Goal: Task Accomplishment & Management: Complete application form

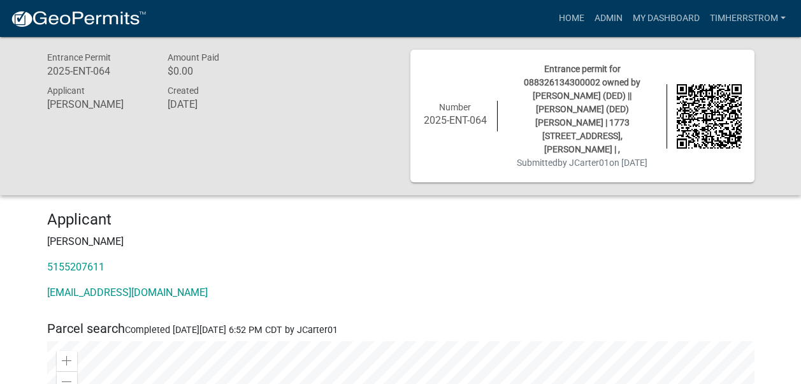
scroll to position [64, 0]
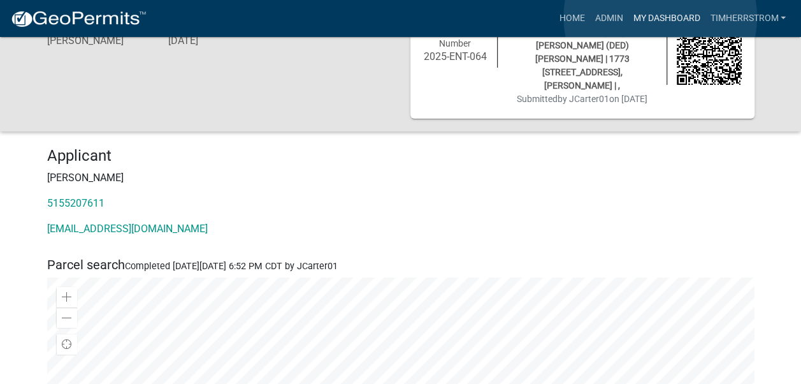
click at [660, 17] on link "My Dashboard" at bounding box center [666, 18] width 77 height 24
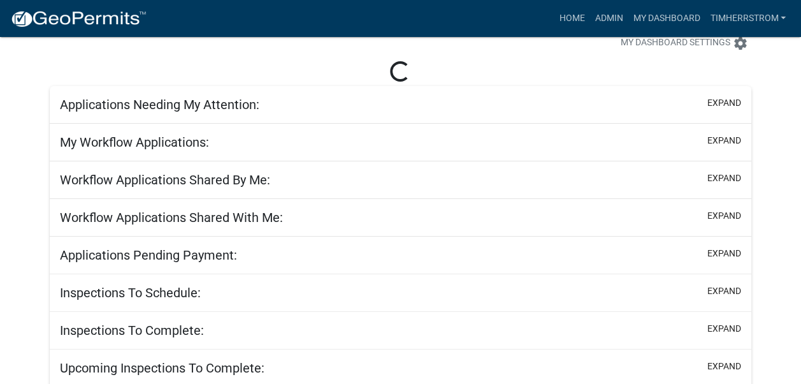
scroll to position [64, 0]
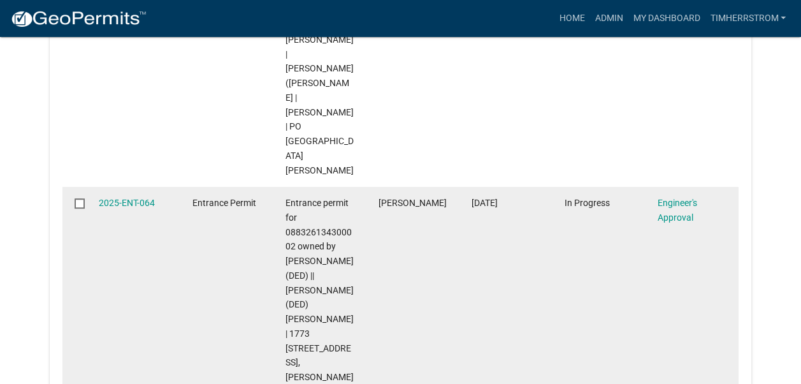
scroll to position [382, 0]
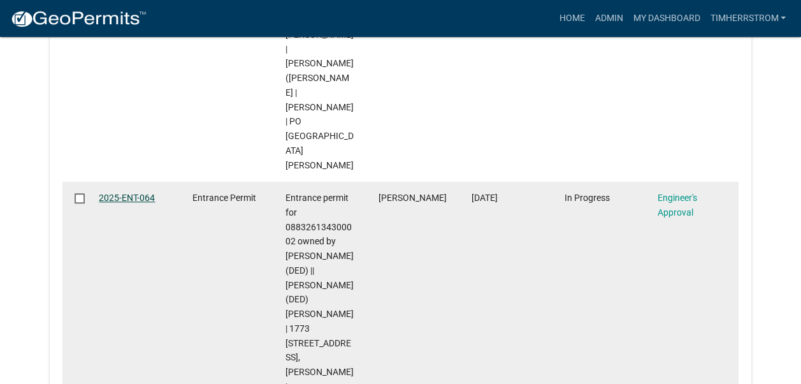
click at [129, 192] on link "2025-ENT-064" at bounding box center [127, 197] width 56 height 10
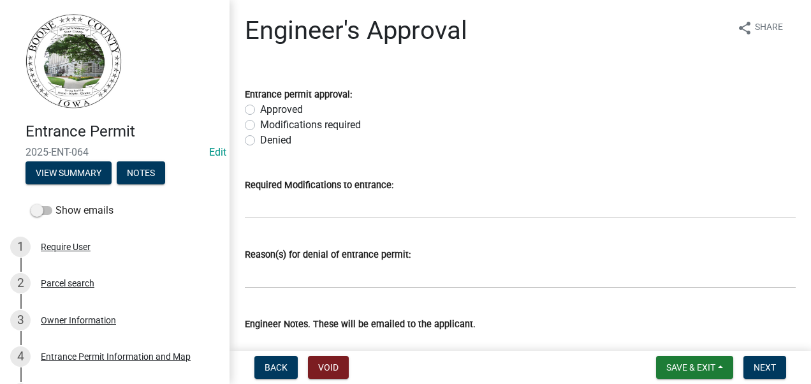
click at [260, 113] on label "Approved" at bounding box center [281, 109] width 43 height 15
click at [260, 110] on input "Approved" at bounding box center [264, 106] width 8 height 8
radio input "true"
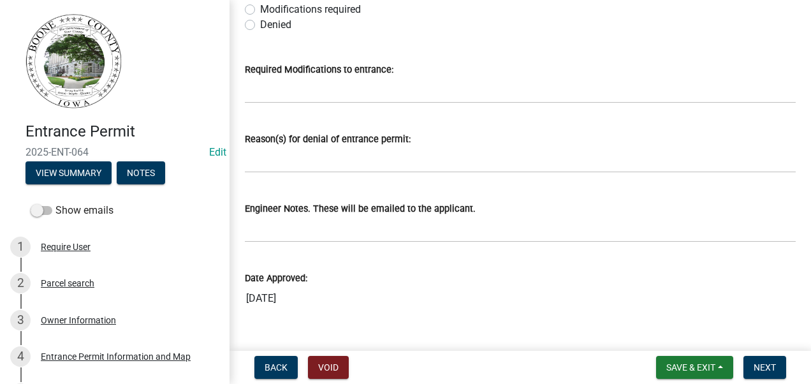
scroll to position [127, 0]
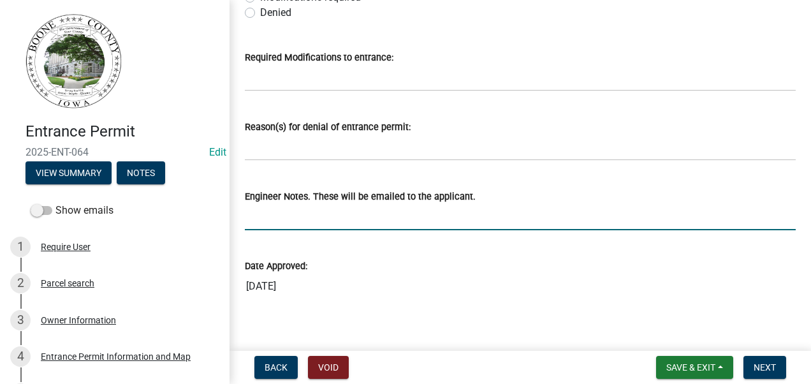
click at [336, 223] on input "Engineer Notes. These will be emailed to the applicant." at bounding box center [520, 217] width 551 height 26
type input "d"
type input "we will dig in a new 18 in culvert across the driveway"
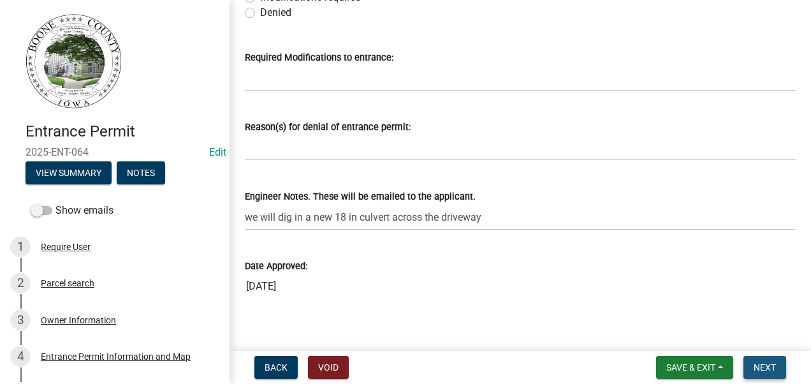
click at [772, 366] on span "Next" at bounding box center [764, 367] width 22 height 10
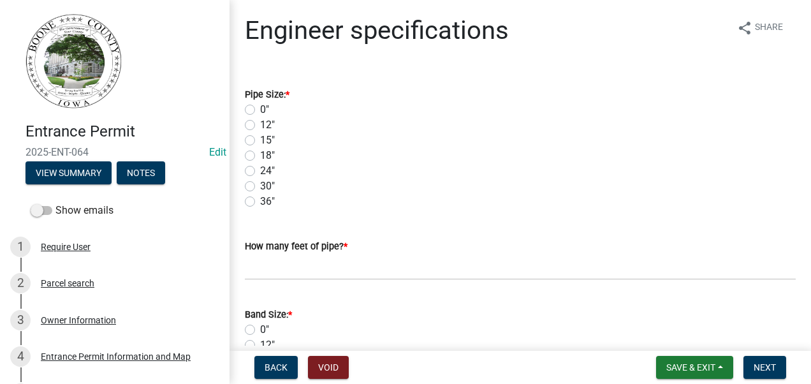
click at [260, 156] on label "18"" at bounding box center [267, 155] width 15 height 15
click at [260, 156] on input "18"" at bounding box center [264, 152] width 8 height 8
radio input "true"
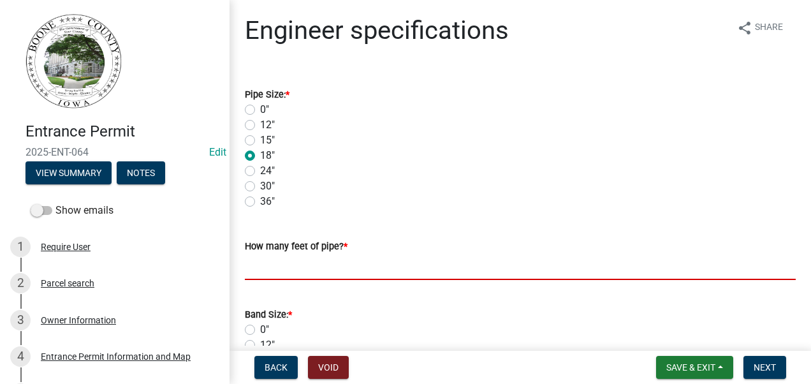
click at [265, 270] on input "text" at bounding box center [520, 267] width 551 height 26
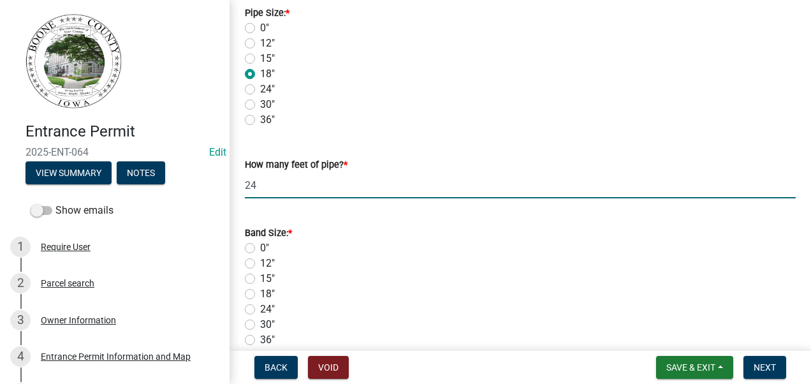
scroll to position [191, 0]
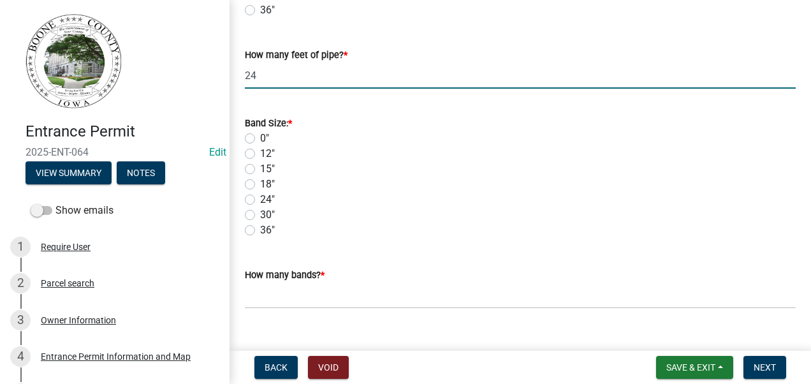
type input "24"
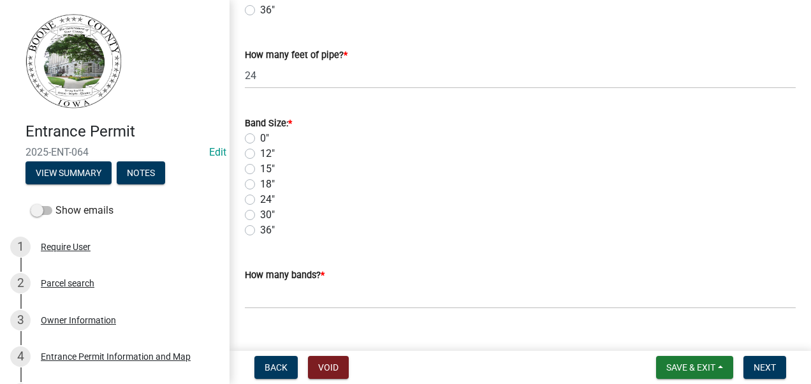
click at [260, 185] on label "18"" at bounding box center [267, 184] width 15 height 15
click at [260, 185] on input "18"" at bounding box center [264, 181] width 8 height 8
radio input "true"
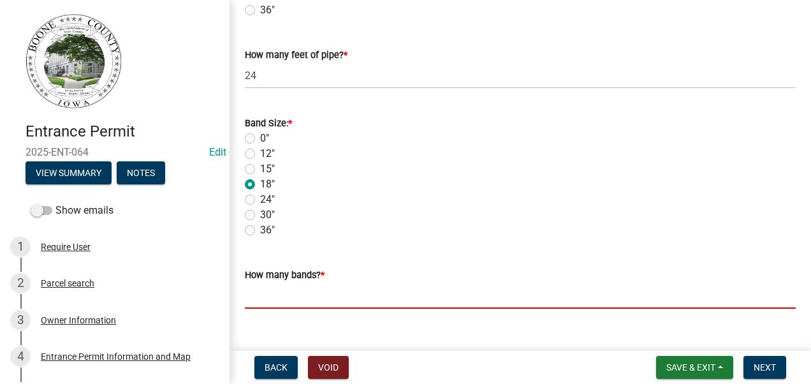
click at [319, 293] on input "text" at bounding box center [520, 295] width 551 height 26
type input "1"
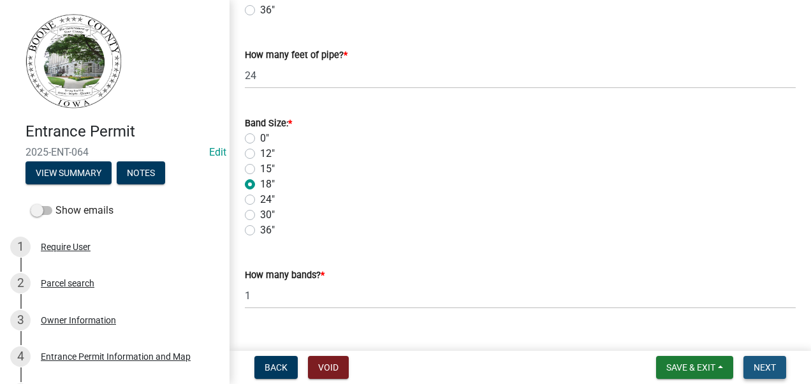
click at [772, 365] on span "Next" at bounding box center [764, 367] width 22 height 10
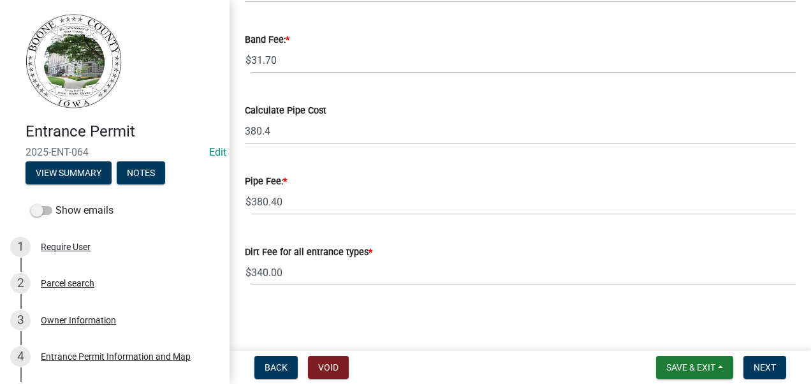
scroll to position [129, 0]
click at [773, 368] on span "Next" at bounding box center [764, 367] width 22 height 10
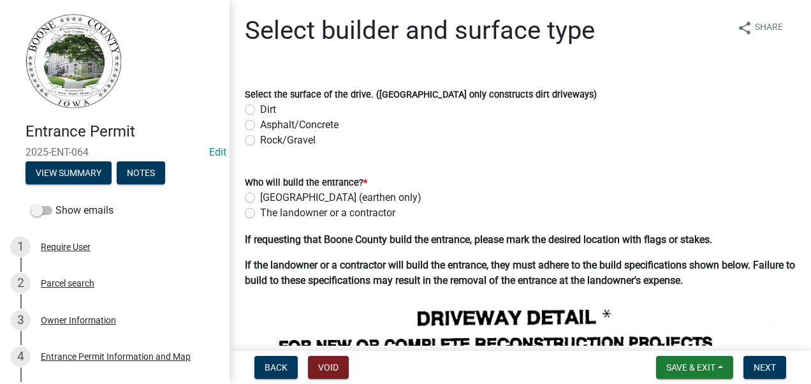
click at [260, 110] on label "Dirt" at bounding box center [268, 109] width 16 height 15
click at [260, 110] on input "Dirt" at bounding box center [264, 106] width 8 height 8
radio input "true"
click at [260, 141] on label "Rock/Gravel" at bounding box center [287, 140] width 55 height 15
click at [260, 141] on input "Rock/Gravel" at bounding box center [264, 137] width 8 height 8
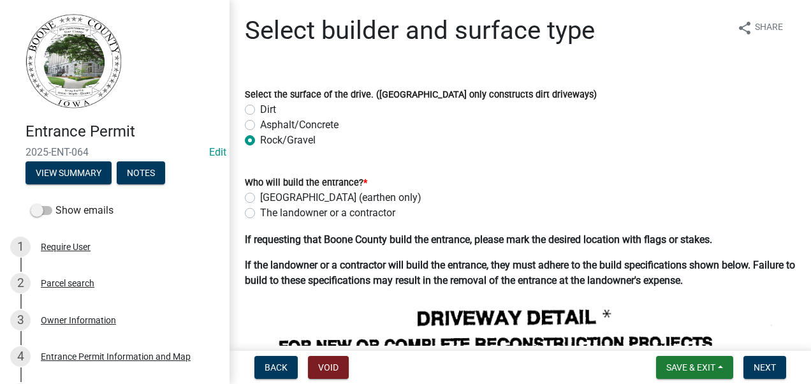
radio input "true"
click at [260, 198] on label "Boone County (earthen only)" at bounding box center [340, 197] width 161 height 15
click at [260, 198] on input "Boone County (earthen only)" at bounding box center [264, 194] width 8 height 8
radio input "true"
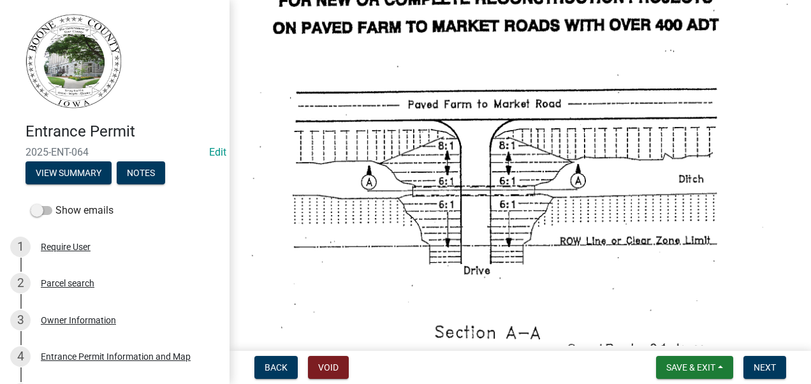
scroll to position [446, 0]
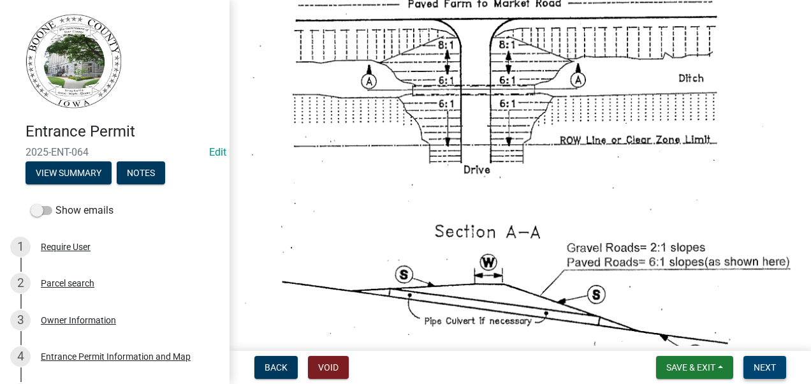
click at [753, 371] on span "Next" at bounding box center [764, 367] width 22 height 10
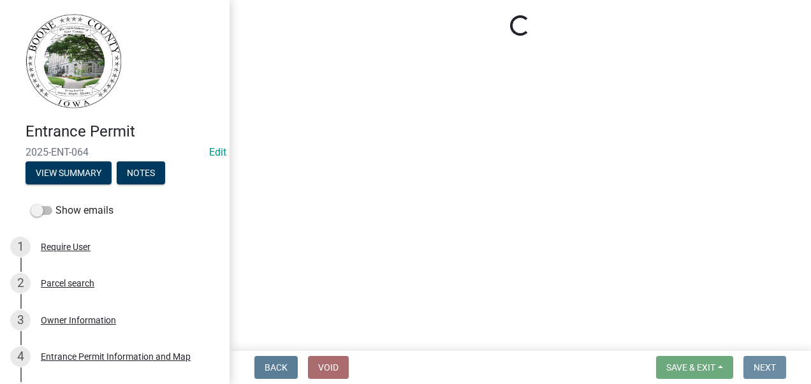
scroll to position [0, 0]
select select "3: 3"
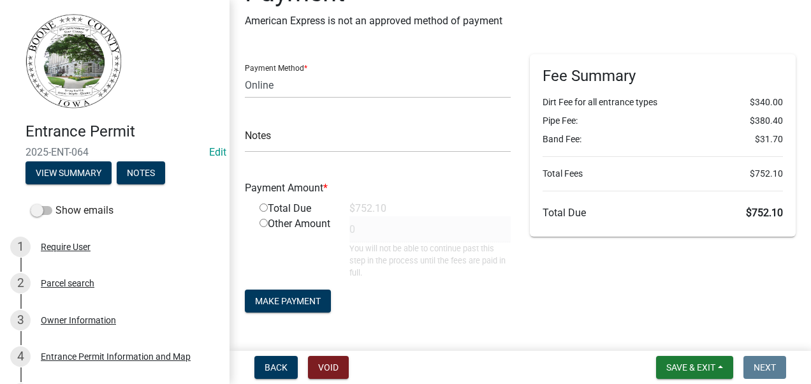
scroll to position [68, 0]
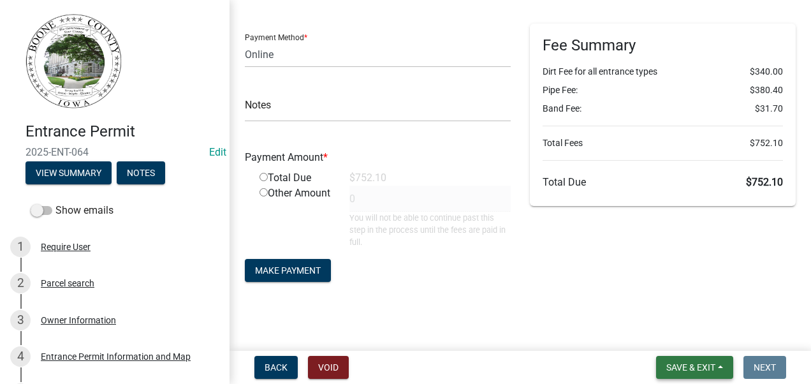
click at [682, 368] on span "Save & Exit" at bounding box center [690, 367] width 49 height 10
click at [674, 329] on button "Save & Exit" at bounding box center [682, 334] width 102 height 31
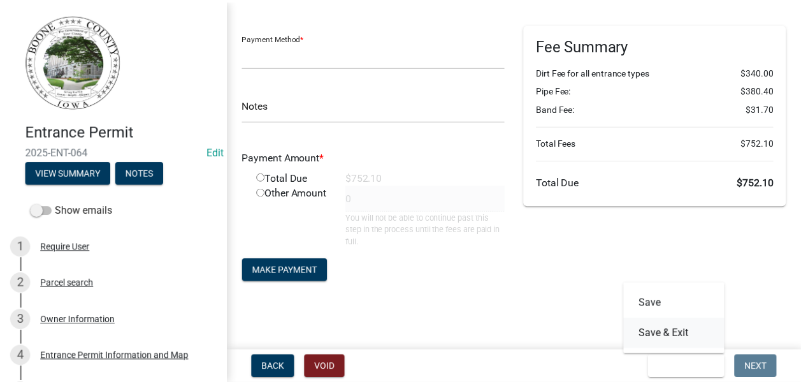
scroll to position [0, 0]
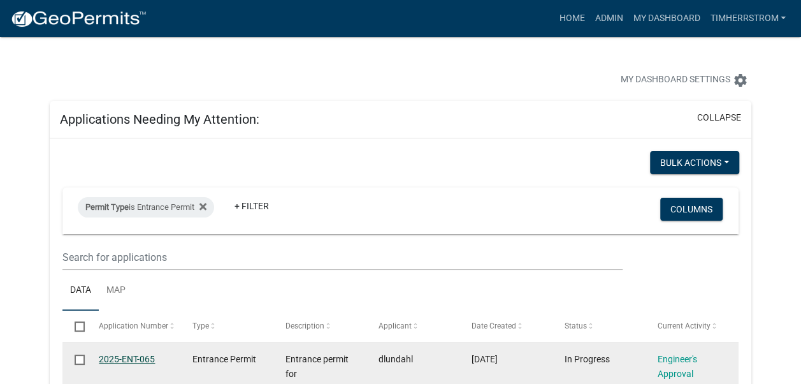
click at [122, 361] on link "2025-ENT-065" at bounding box center [127, 359] width 56 height 10
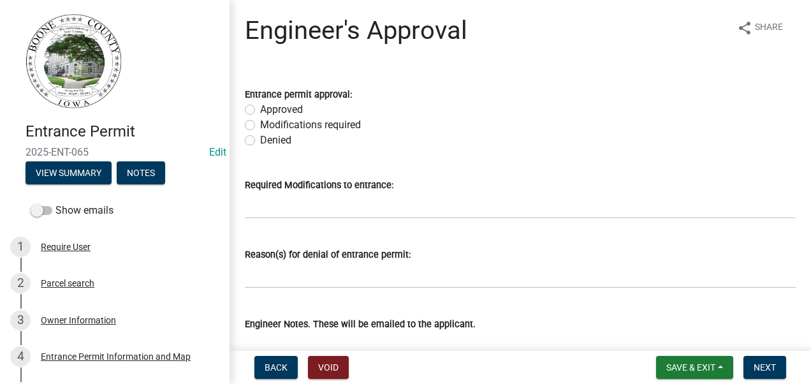
click at [260, 108] on label "Approved" at bounding box center [281, 109] width 43 height 15
click at [260, 108] on input "Approved" at bounding box center [264, 106] width 8 height 8
radio input "true"
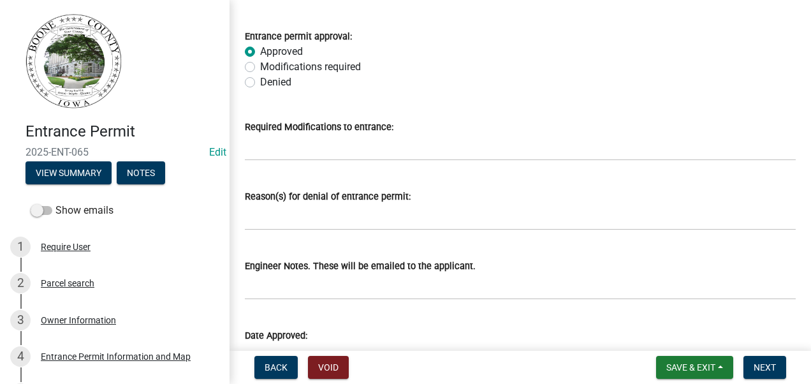
scroll to position [140, 0]
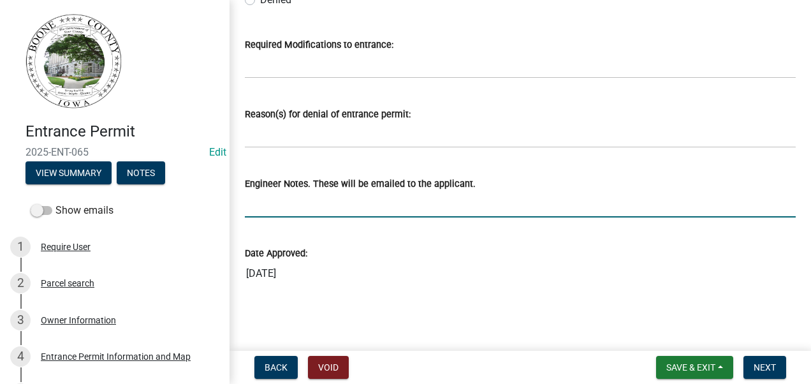
click at [285, 204] on input "Engineer Notes. These will be emailed to the applicant." at bounding box center [520, 204] width 551 height 26
click at [345, 201] on input "we will dig in a new 18 in culvert across the driveway" at bounding box center [520, 204] width 551 height 26
click at [486, 204] on input "we will dig in a new 15 in culvert across the driveway" at bounding box center [520, 204] width 551 height 26
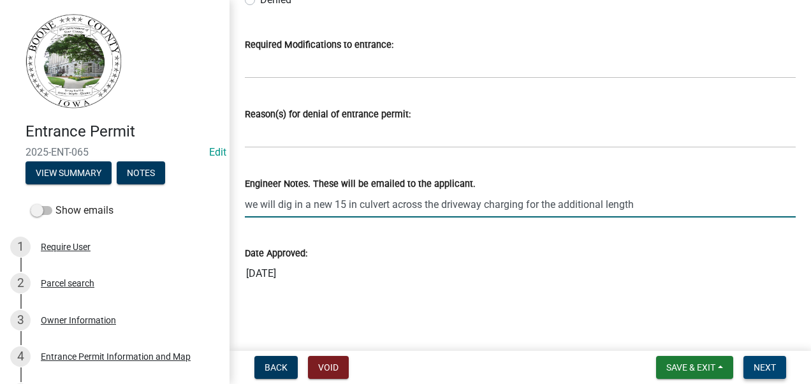
type input "we will dig in a new 15 in culvert across the driveway charging for the additio…"
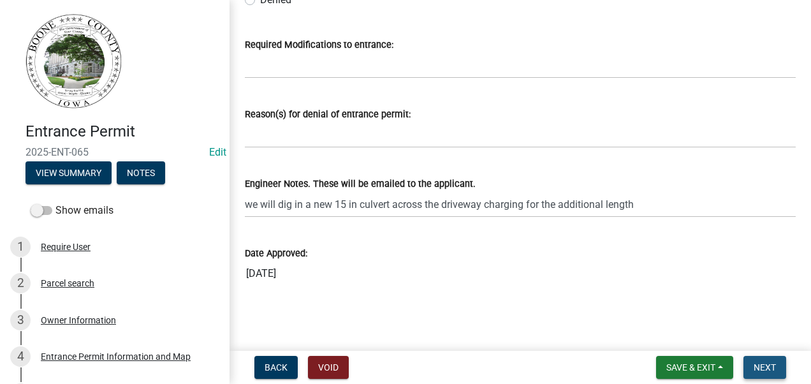
click at [766, 363] on span "Next" at bounding box center [764, 367] width 22 height 10
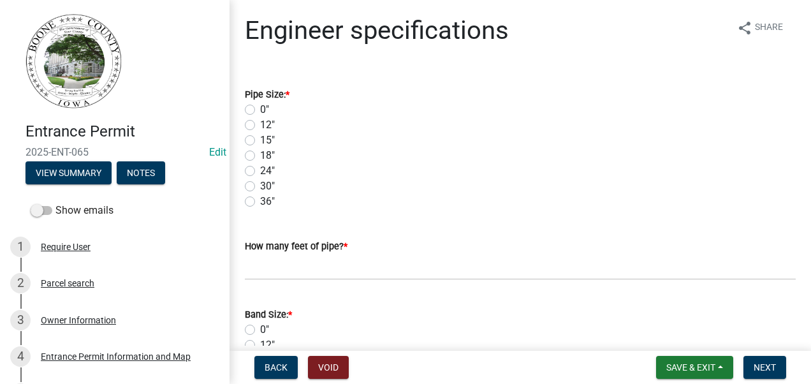
click at [260, 140] on label "15"" at bounding box center [267, 140] width 15 height 15
click at [260, 140] on input "15"" at bounding box center [264, 137] width 8 height 8
radio input "true"
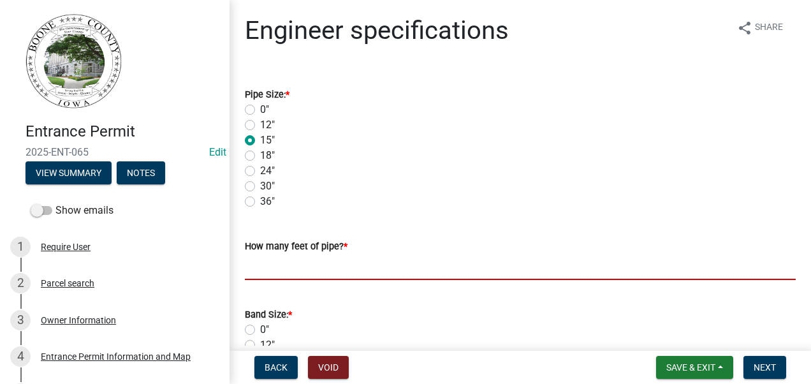
click at [329, 256] on input "text" at bounding box center [520, 267] width 551 height 26
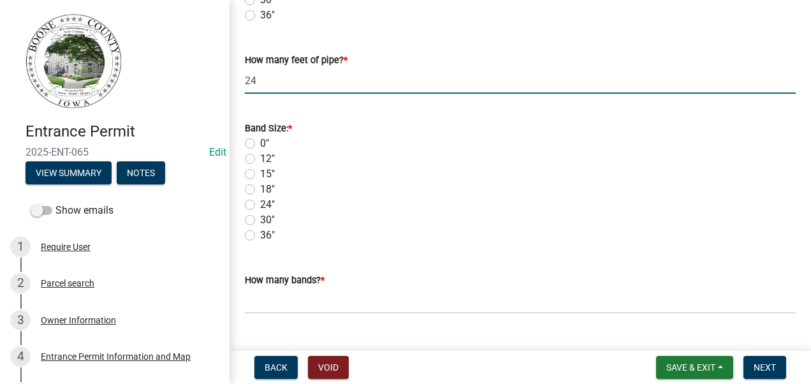
scroll to position [191, 0]
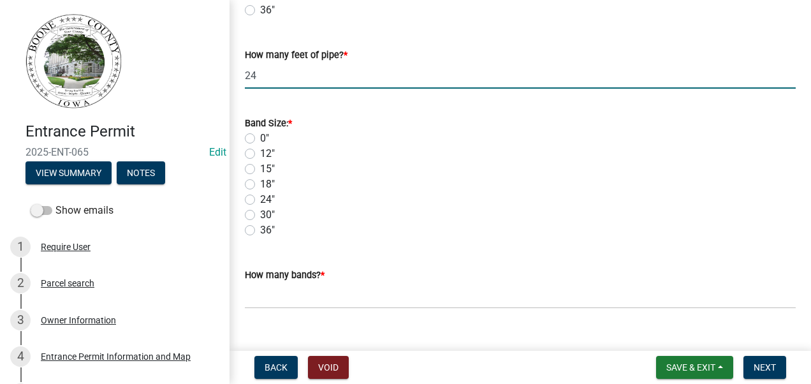
type input "24"
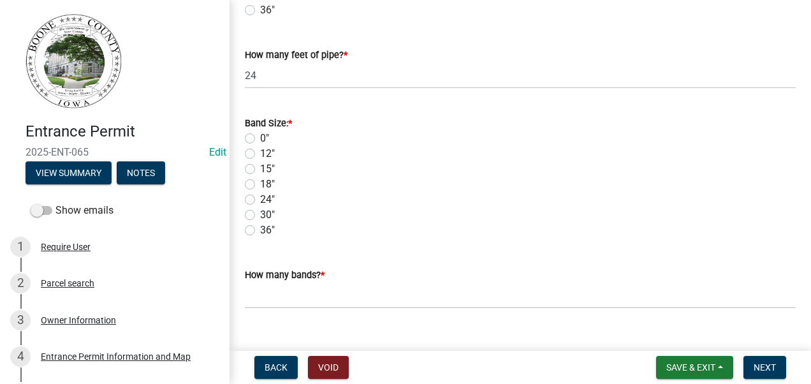
click at [260, 168] on label "15"" at bounding box center [267, 168] width 15 height 15
click at [260, 168] on input "15"" at bounding box center [264, 165] width 8 height 8
radio input "true"
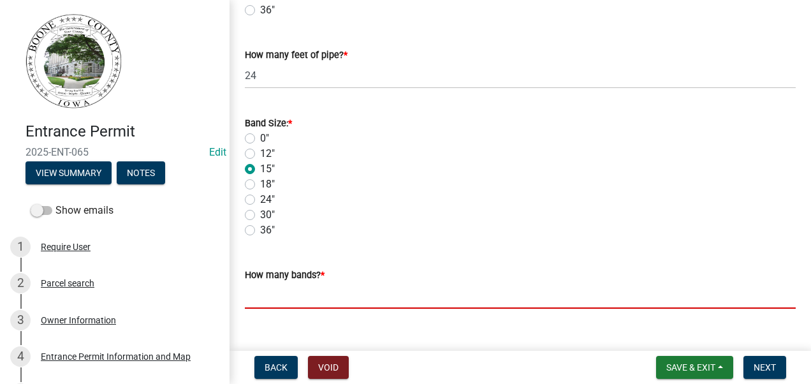
click at [280, 300] on input "text" at bounding box center [520, 295] width 551 height 26
type input "1"
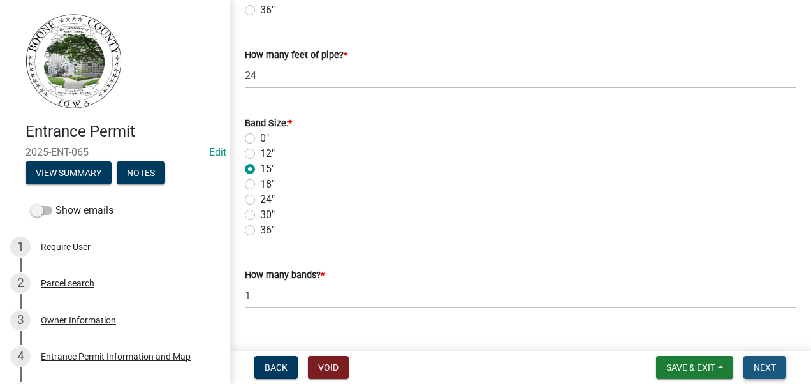
click at [764, 367] on span "Next" at bounding box center [764, 367] width 22 height 10
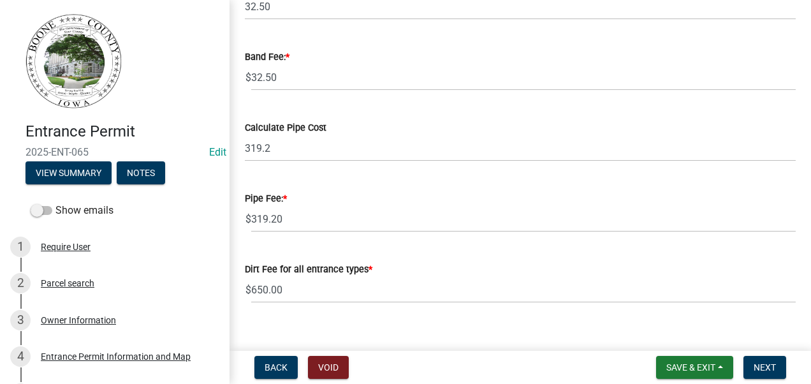
scroll to position [129, 0]
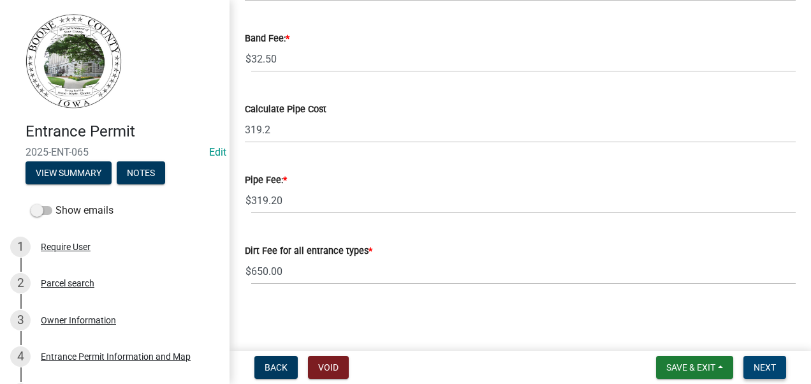
click at [774, 365] on span "Next" at bounding box center [764, 367] width 22 height 10
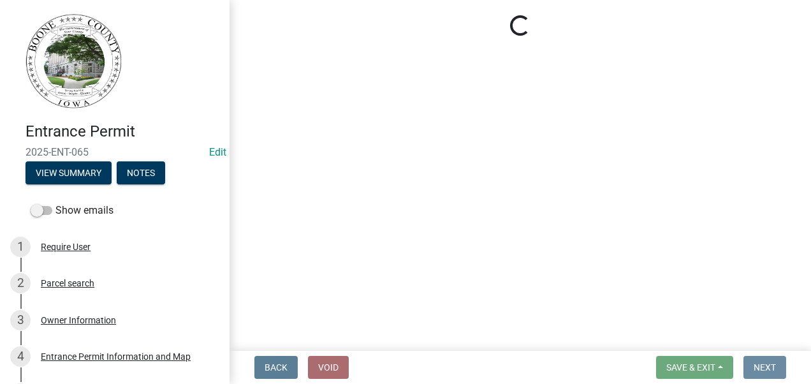
scroll to position [0, 0]
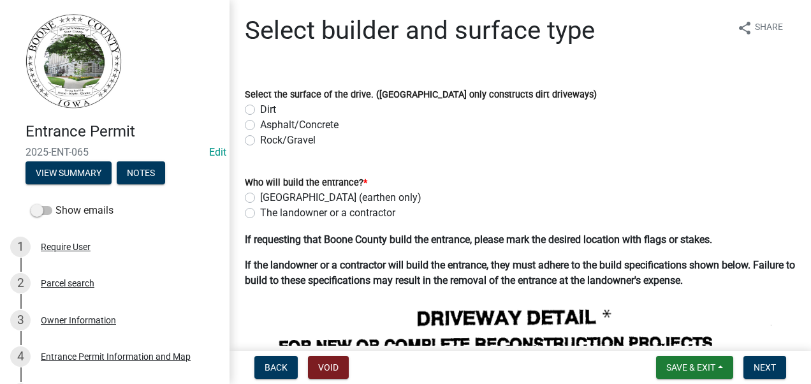
click at [260, 108] on label "Dirt" at bounding box center [268, 109] width 16 height 15
click at [260, 108] on input "Dirt" at bounding box center [264, 106] width 8 height 8
radio input "true"
click at [260, 198] on label "Boone County (earthen only)" at bounding box center [340, 197] width 161 height 15
click at [260, 198] on input "Boone County (earthen only)" at bounding box center [264, 194] width 8 height 8
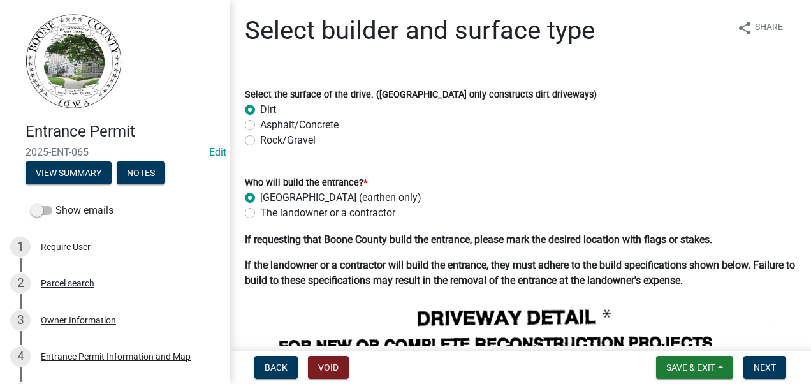
radio input "true"
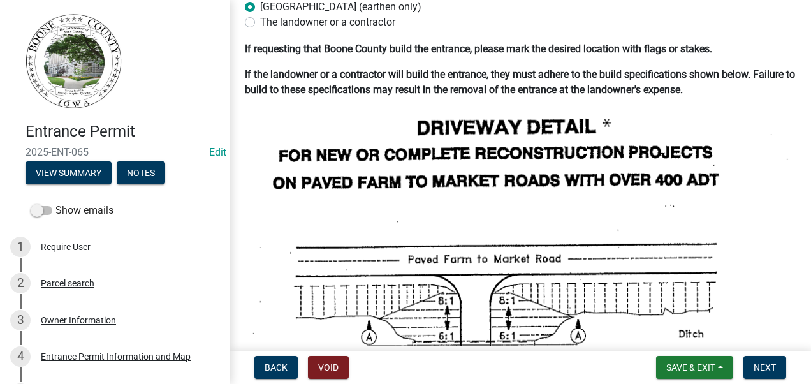
scroll to position [191, 0]
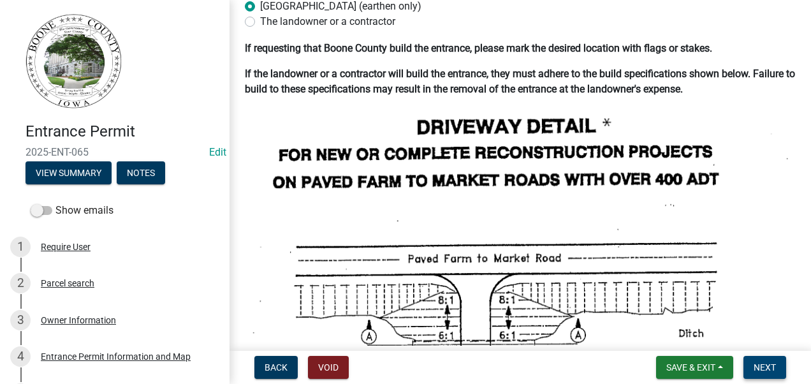
click at [770, 369] on span "Next" at bounding box center [764, 367] width 22 height 10
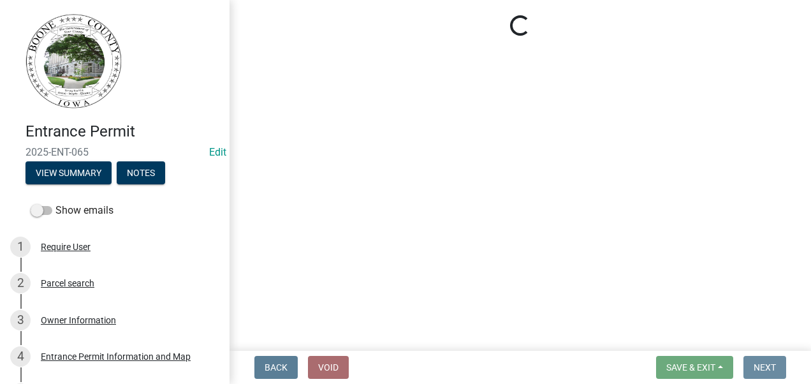
scroll to position [0, 0]
select select "3: 3"
